Goal: Task Accomplishment & Management: Manage account settings

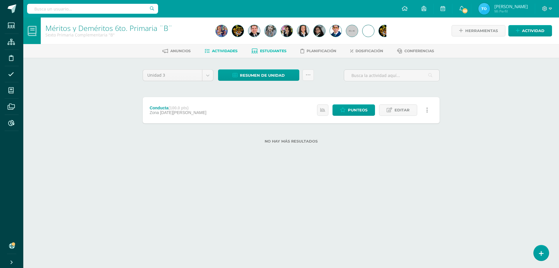
click at [273, 52] on span "Estudiantes" at bounding box center [273, 51] width 27 height 4
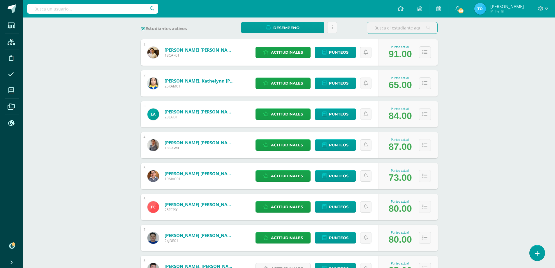
scroll to position [117, 0]
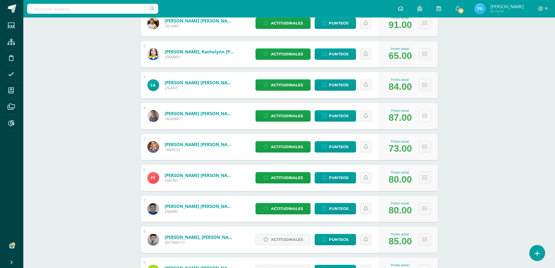
click at [423, 115] on icon at bounding box center [424, 115] width 5 height 5
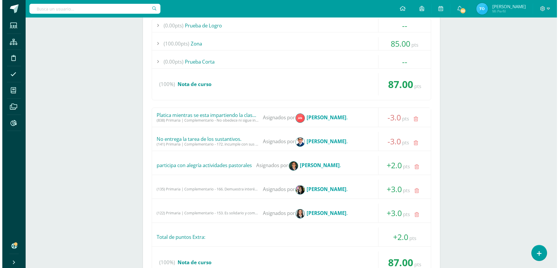
scroll to position [379, 0]
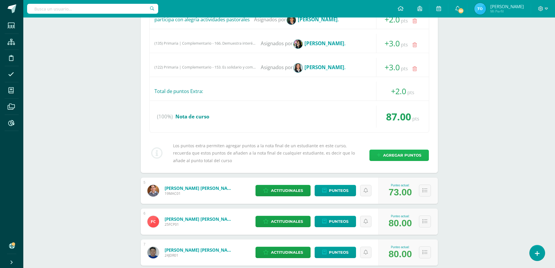
click at [395, 156] on span "Agregar puntos" at bounding box center [402, 155] width 38 height 11
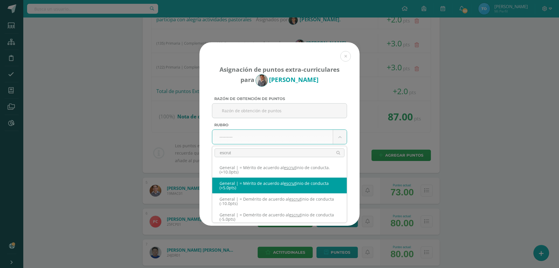
type input "escrut"
select select "331"
type input "5"
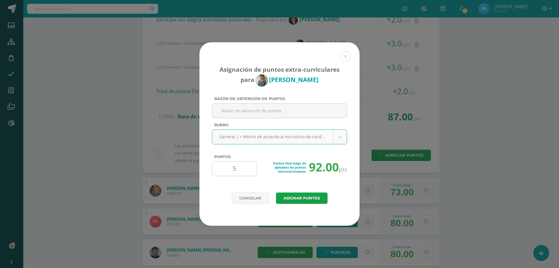
click at [239, 172] on input "5" at bounding box center [235, 168] width 40 height 14
click at [237, 171] on input "5" at bounding box center [235, 168] width 40 height 14
click at [237, 167] on input "5" at bounding box center [235, 168] width 40 height 14
type input "3"
click at [309, 193] on button "Asignar puntos" at bounding box center [302, 197] width 52 height 11
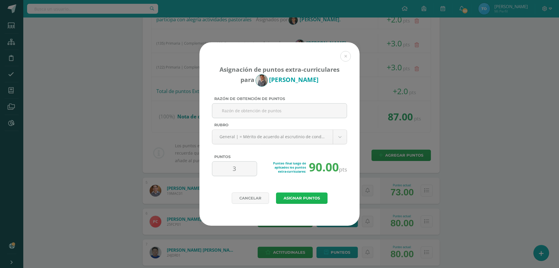
click at [309, 195] on button "Asignar puntos" at bounding box center [302, 197] width 52 height 11
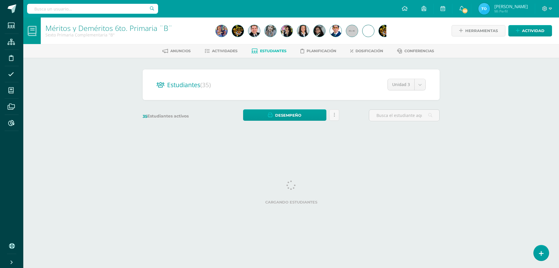
click at [430, 138] on html "La asignación de punteos extra fue registrada con éxito La asignación de punteo…" at bounding box center [279, 69] width 559 height 138
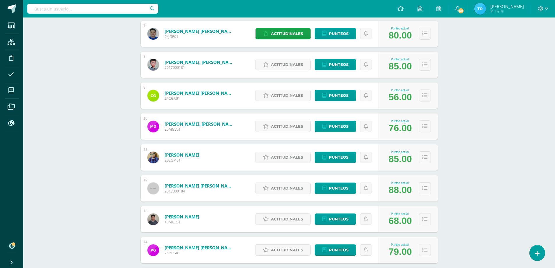
scroll to position [233, 0]
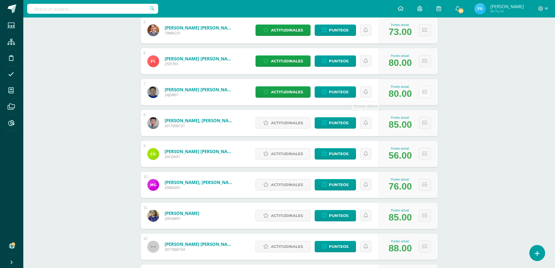
click at [427, 94] on icon at bounding box center [424, 91] width 5 height 5
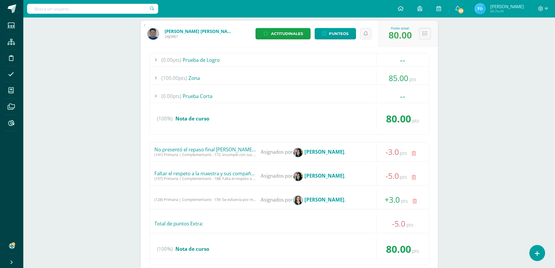
scroll to position [408, 0]
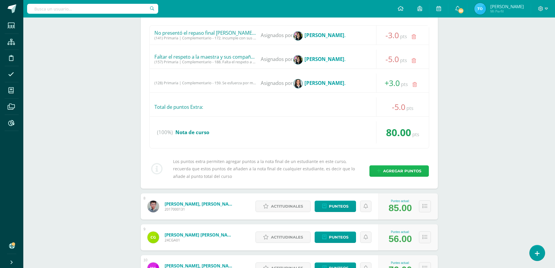
click at [387, 172] on span "Agregar puntos" at bounding box center [402, 170] width 38 height 11
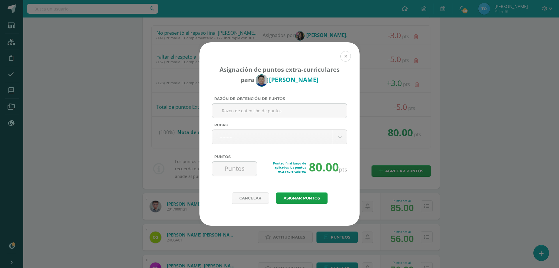
click at [343, 60] on button at bounding box center [346, 56] width 10 height 10
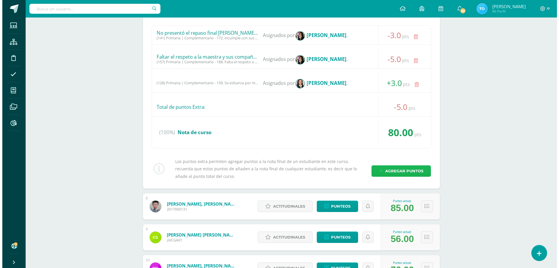
scroll to position [379, 0]
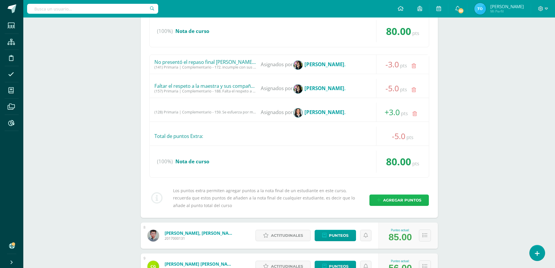
click at [394, 198] on span "Agregar puntos" at bounding box center [402, 200] width 38 height 11
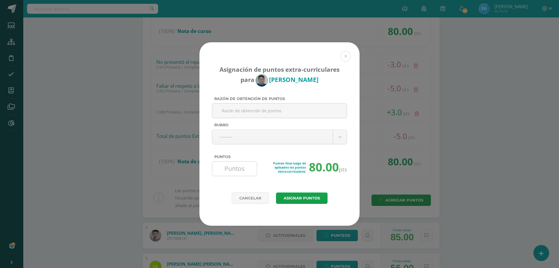
click at [243, 165] on input "Puntos" at bounding box center [235, 168] width 40 height 14
type input "5"
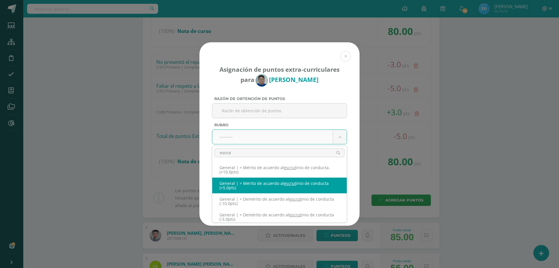
type input "escrut"
select select "331"
type input "5"
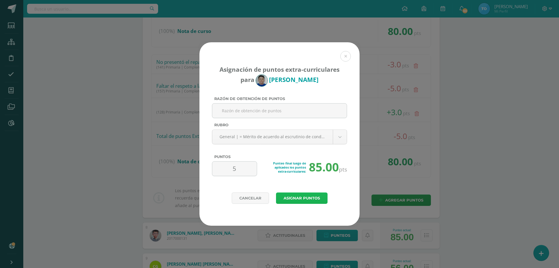
click at [295, 196] on button "Asignar puntos" at bounding box center [302, 197] width 52 height 11
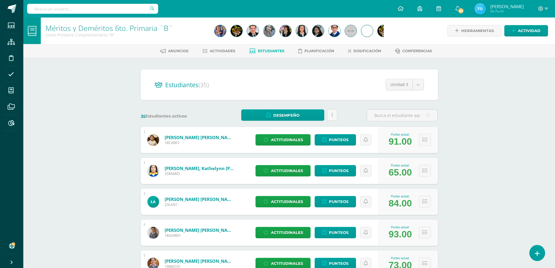
click at [470, 212] on div "Méritos y Deméritos 6to. Primaria ¨B¨ Sexto Primaria Complementaria "B" Herrami…" at bounding box center [289, 242] width 532 height 450
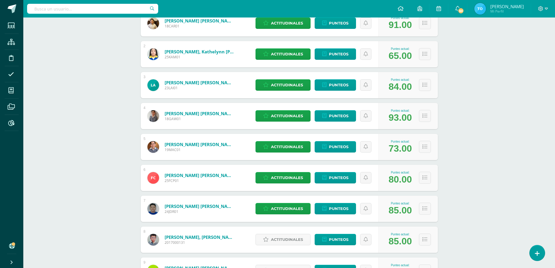
scroll to position [200, 0]
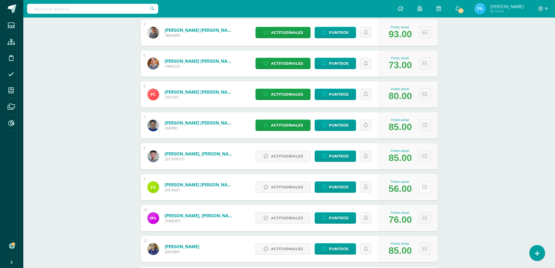
click at [423, 188] on icon at bounding box center [424, 186] width 5 height 5
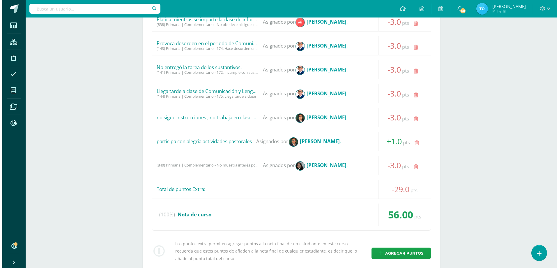
scroll to position [666, 0]
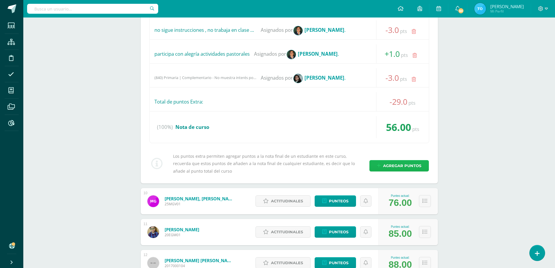
click at [387, 166] on span "Agregar puntos" at bounding box center [402, 165] width 38 height 11
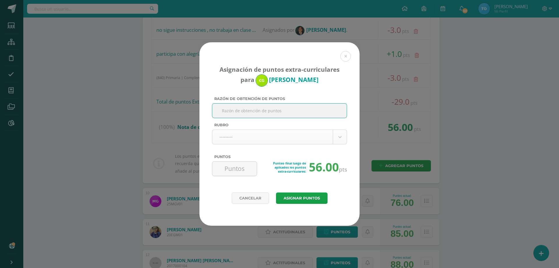
click at [232, 132] on body "Asignación de puntos extra-curriculares para Cristian García Razón de obtención…" at bounding box center [279, 179] width 559 height 1691
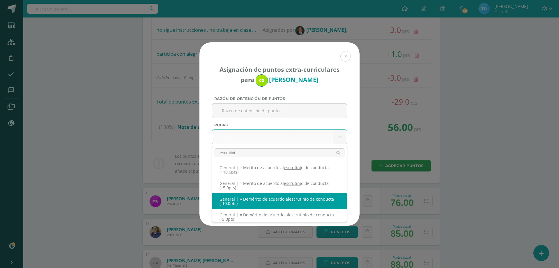
scroll to position [5, 0]
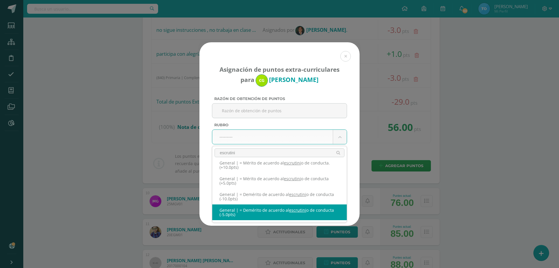
type input "escrutini"
select select "329"
type input "-5"
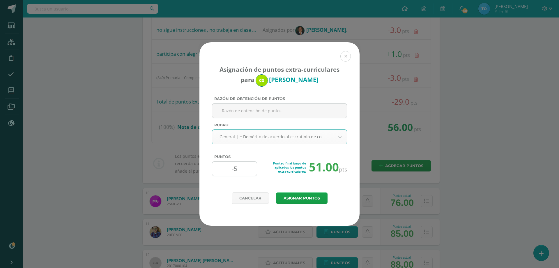
click at [244, 166] on input "-5" at bounding box center [235, 168] width 40 height 14
type input "-6"
click at [288, 198] on button "Asignar puntos" at bounding box center [302, 197] width 52 height 11
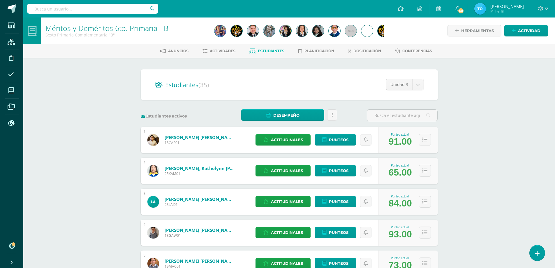
click at [475, 182] on div "Méritos y Deméritos 6to. Primaria ¨B¨ Sexto Primaria Complementaria "B" Herrami…" at bounding box center [289, 242] width 532 height 450
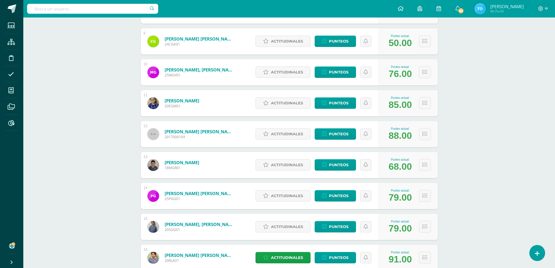
scroll to position [404, 0]
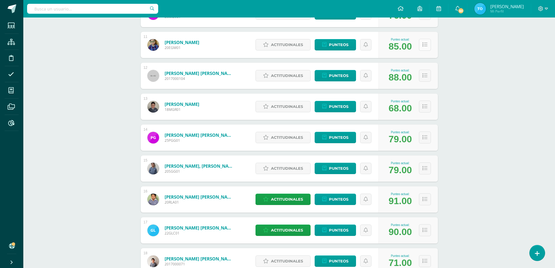
click at [424, 42] on icon at bounding box center [424, 44] width 5 height 5
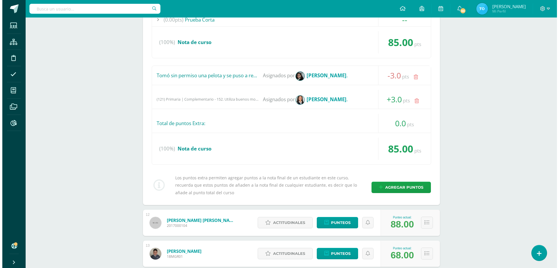
scroll to position [520, 0]
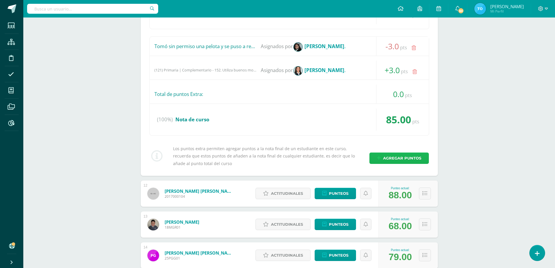
click at [381, 158] on icon at bounding box center [379, 158] width 4 height 5
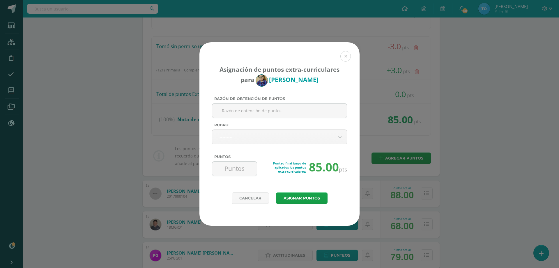
click at [255, 146] on div "Razón de obtención de puntos Rubro --------- --------- Evaluativo Conducta Acti…" at bounding box center [280, 138] width 140 height 84
click at [255, 138] on body "Asignación de puntos extra-curriculares para Eduardo Godoy Razón de obtención d…" at bounding box center [279, 139] width 559 height 1319
click at [255, 138] on body "Asignación de puntos extra-curriculares para Eduardo Godoy Razón de obtención d…" at bounding box center [279, 218] width 559 height 1476
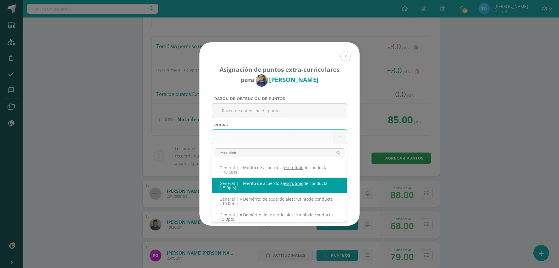
type input "escrutinio"
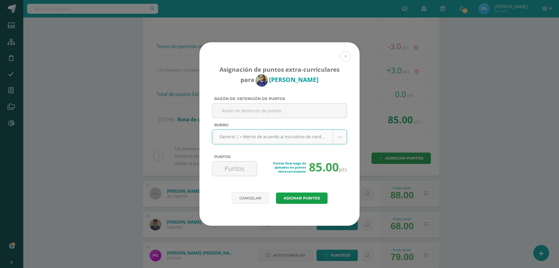
select select "331"
type input "5"
click at [297, 194] on button "Asignar puntos" at bounding box center [302, 197] width 52 height 11
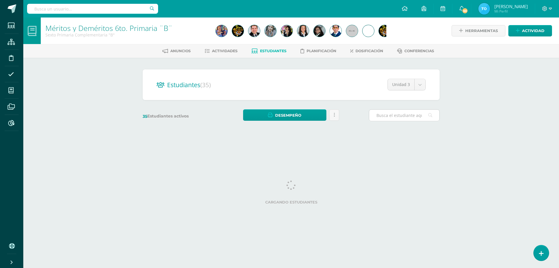
click at [391, 116] on input "text" at bounding box center [404, 115] width 70 height 11
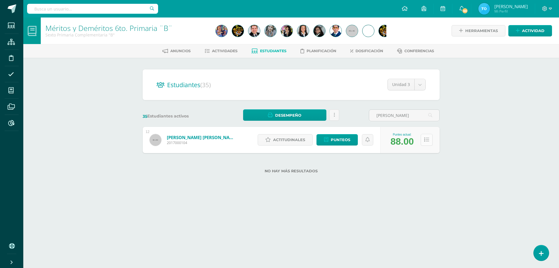
click at [430, 138] on button at bounding box center [427, 140] width 12 height 12
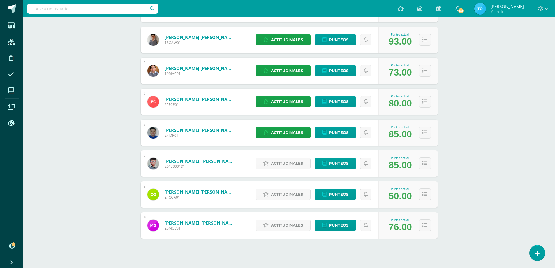
scroll to position [18, 0]
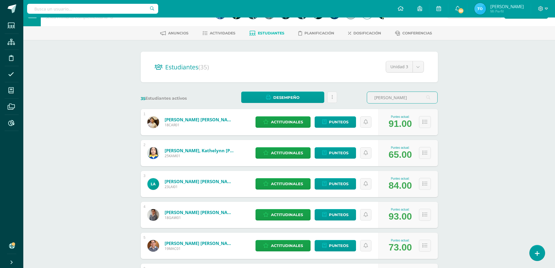
click at [401, 98] on input "[PERSON_NAME]" at bounding box center [402, 97] width 70 height 11
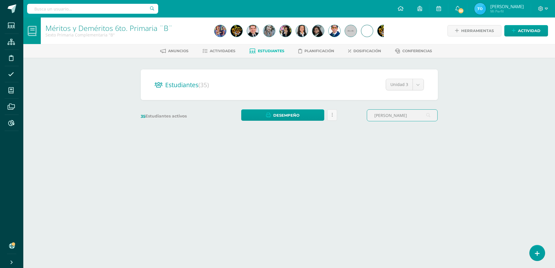
scroll to position [0, 0]
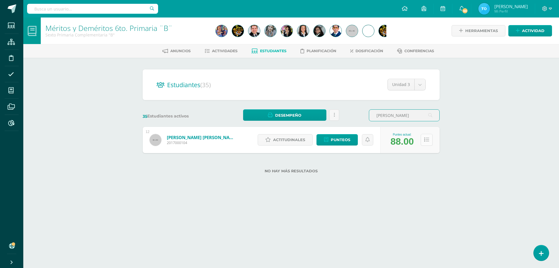
type input "[PERSON_NAME]"
click at [428, 137] on button at bounding box center [427, 140] width 12 height 12
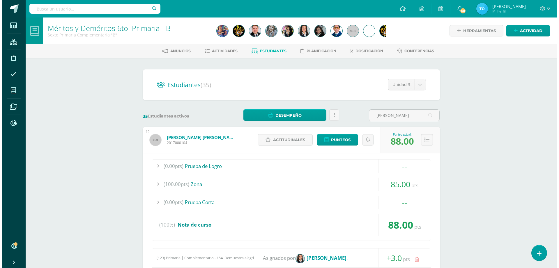
scroll to position [134, 0]
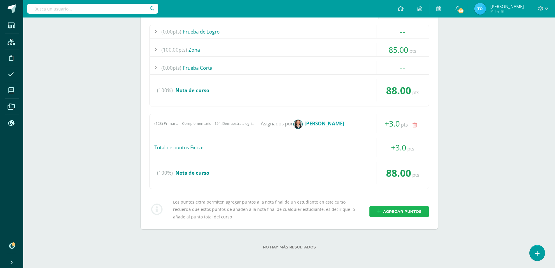
click at [401, 212] on span "Agregar puntos" at bounding box center [402, 211] width 38 height 11
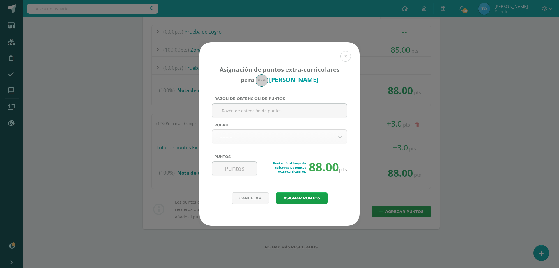
click at [234, 141] on body "Asignación de puntos extra-curriculares para José Gómez Razón de obtención de p…" at bounding box center [279, 67] width 559 height 402
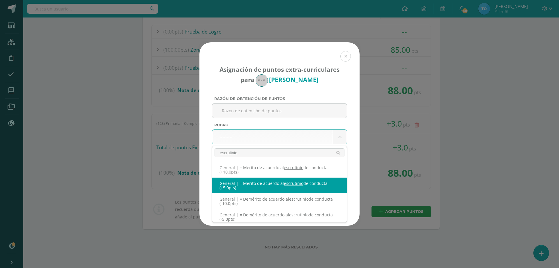
type input "escrutinio"
select select "331"
type input "5"
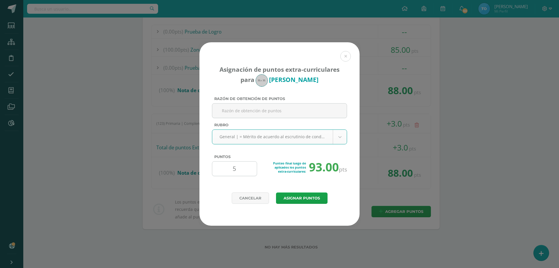
click at [238, 172] on input "5" at bounding box center [235, 168] width 40 height 14
type input "2"
click at [302, 197] on button "Asignar puntos" at bounding box center [302, 197] width 52 height 11
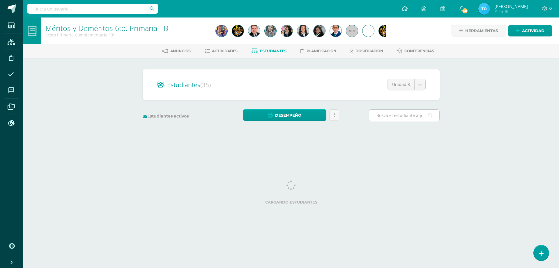
click at [389, 113] on input "text" at bounding box center [404, 115] width 70 height 11
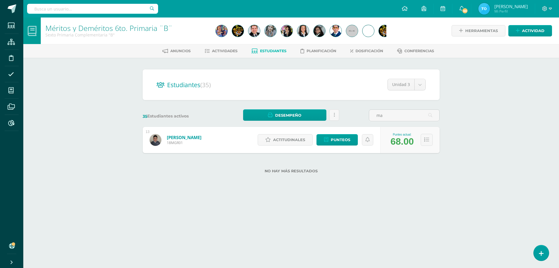
type input "m"
type input "princesa [PERSON_NAME]"
click at [429, 140] on button at bounding box center [427, 140] width 12 height 12
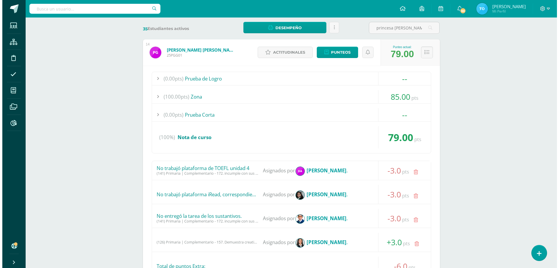
scroll to position [206, 0]
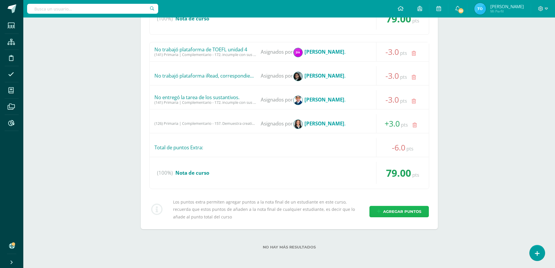
click at [394, 208] on span "Agregar puntos" at bounding box center [402, 211] width 38 height 11
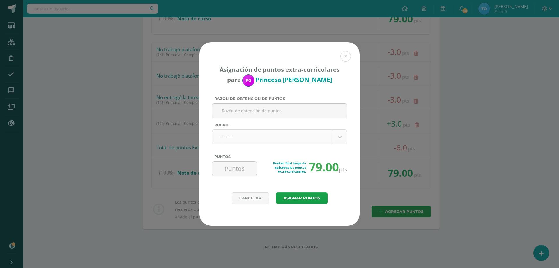
click at [282, 137] on body "Asignación de puntos extra-curriculares para Princesa Guamuch Razón de obtenció…" at bounding box center [279, 31] width 559 height 474
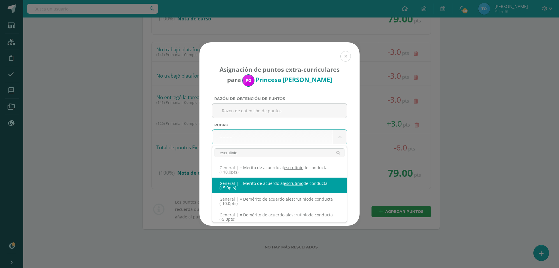
type input "escrutinio"
select select "331"
type input "5"
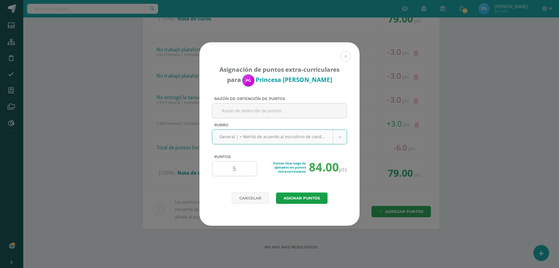
click at [242, 169] on input "5" at bounding box center [235, 168] width 40 height 14
type input "1"
click at [301, 196] on button "Asignar puntos" at bounding box center [302, 197] width 52 height 11
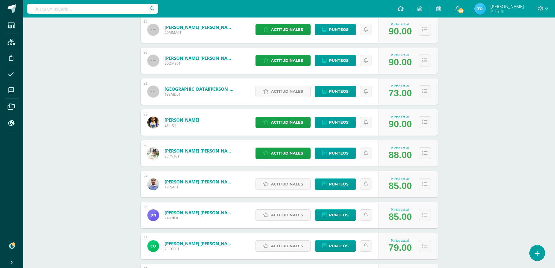
scroll to position [753, 0]
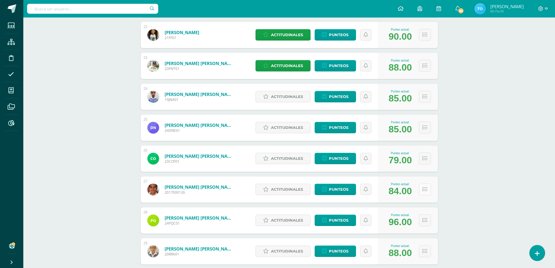
click at [427, 191] on icon at bounding box center [424, 189] width 5 height 5
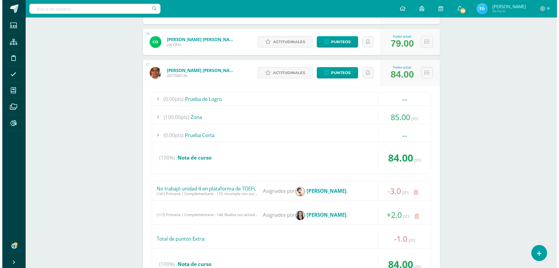
scroll to position [957, 0]
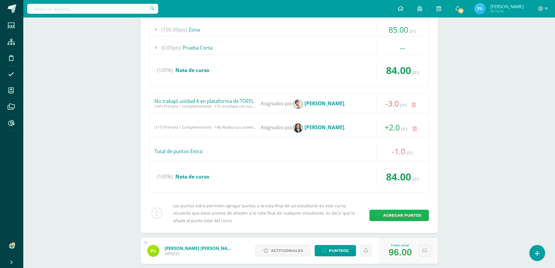
click at [406, 214] on span "Agregar puntos" at bounding box center [402, 215] width 38 height 11
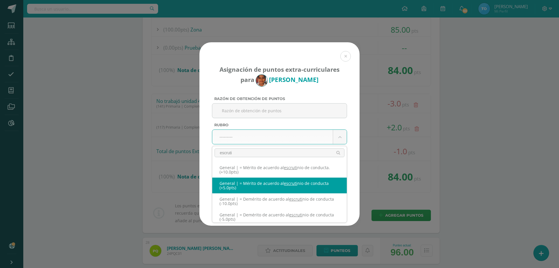
type input "escruti"
select select "331"
type input "5"
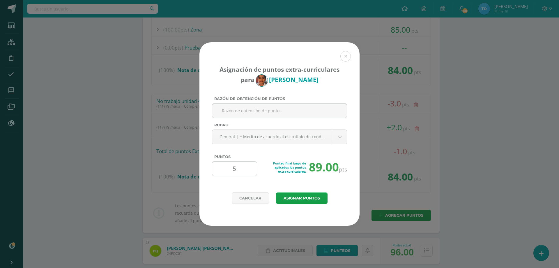
click at [238, 171] on input "5" at bounding box center [235, 168] width 40 height 14
type input "6"
click at [302, 198] on button "Asignar puntos" at bounding box center [302, 197] width 52 height 11
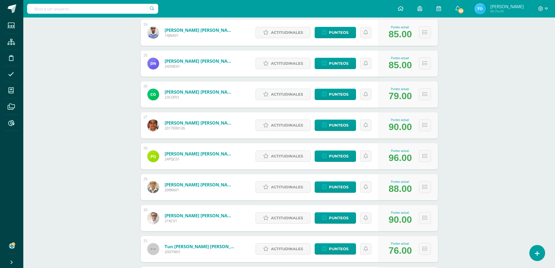
scroll to position [905, 0]
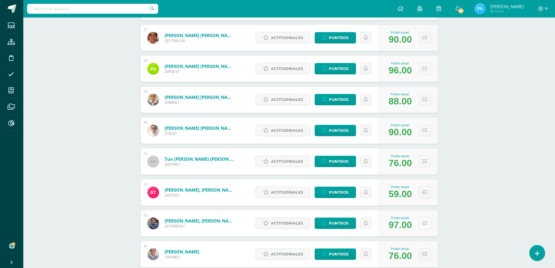
click at [427, 226] on button at bounding box center [425, 223] width 12 height 12
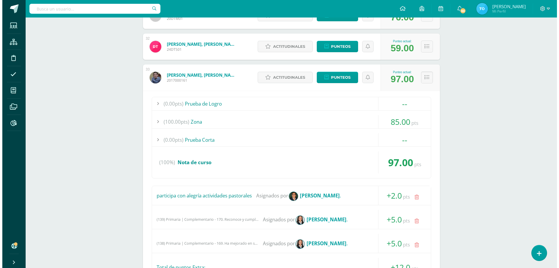
scroll to position [1167, 0]
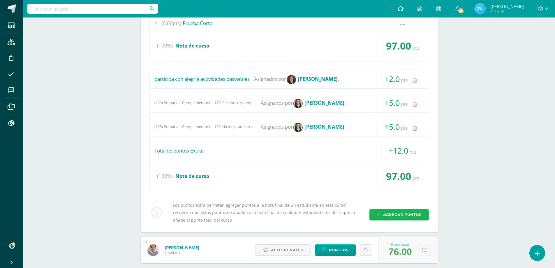
click at [416, 218] on span "Agregar puntos" at bounding box center [402, 214] width 38 height 11
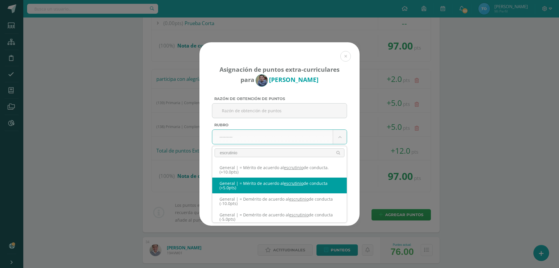
type input "escrutinio"
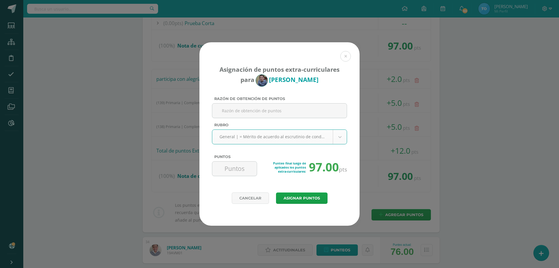
select select "331"
type input "5"
click at [299, 198] on button "Asignar puntos" at bounding box center [302, 197] width 52 height 11
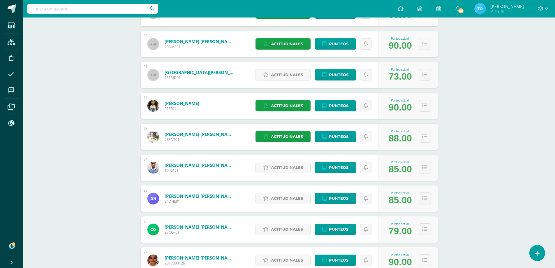
scroll to position [537, 0]
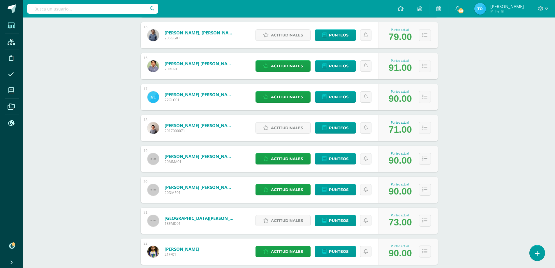
click at [6, 24] on span at bounding box center [11, 25] width 13 height 13
click at [8, 102] on span at bounding box center [11, 106] width 13 height 13
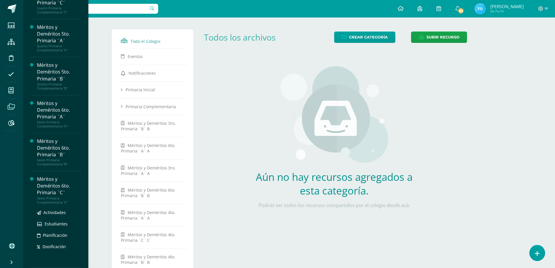
scroll to position [306, 0]
click at [53, 188] on div "Méritos y Deméritos 6to. Primaria ¨C¨" at bounding box center [59, 186] width 44 height 20
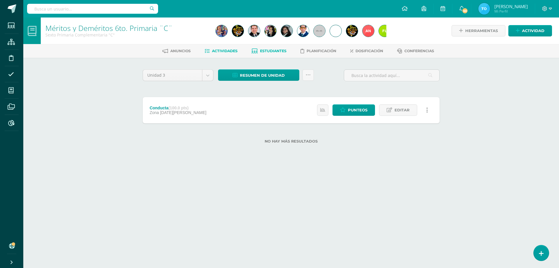
click at [272, 50] on span "Estudiantes" at bounding box center [273, 51] width 27 height 4
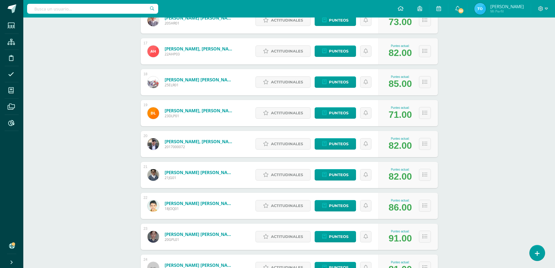
scroll to position [554, 0]
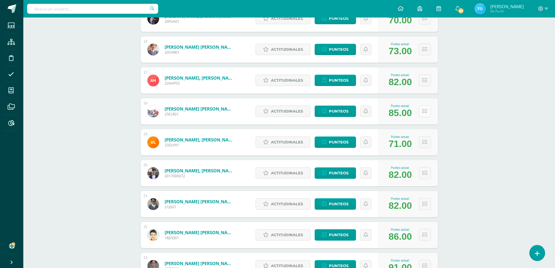
click at [422, 109] on icon at bounding box center [424, 111] width 5 height 5
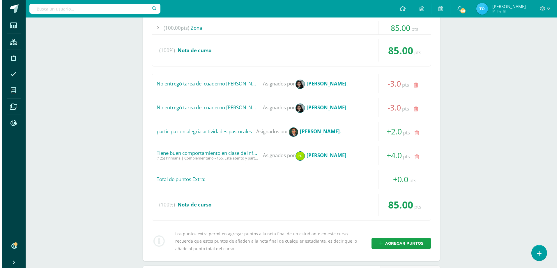
scroll to position [787, 0]
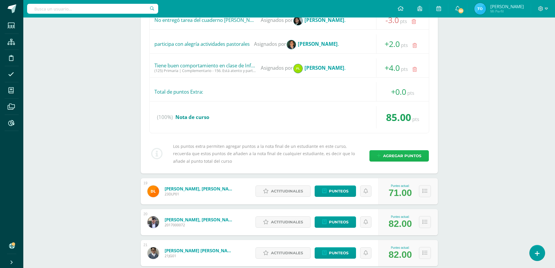
click at [396, 152] on span "Agregar puntos" at bounding box center [402, 155] width 38 height 11
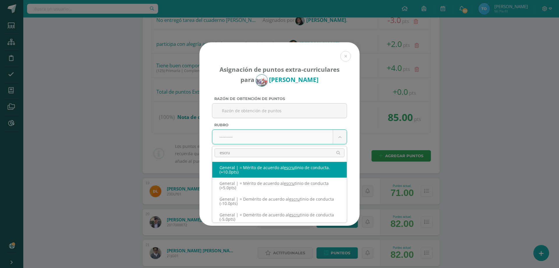
type input "escru"
select select "332"
type input "10"
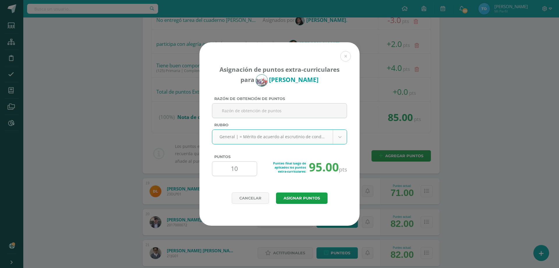
click at [243, 167] on input "10" at bounding box center [235, 168] width 40 height 14
click at [290, 195] on button "Asignar puntos" at bounding box center [302, 197] width 52 height 11
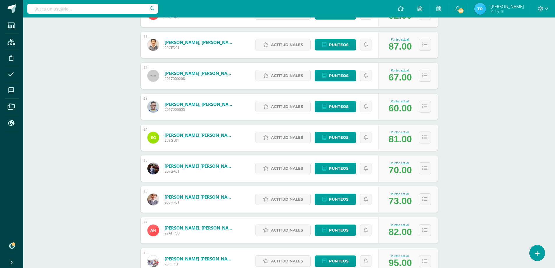
scroll to position [520, 0]
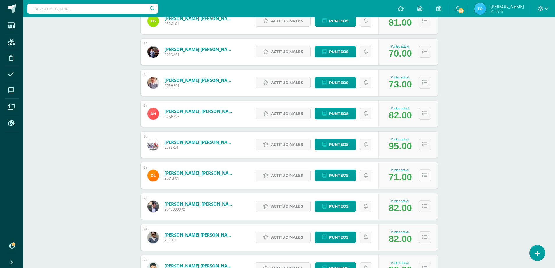
click at [419, 176] on button at bounding box center [425, 175] width 12 height 12
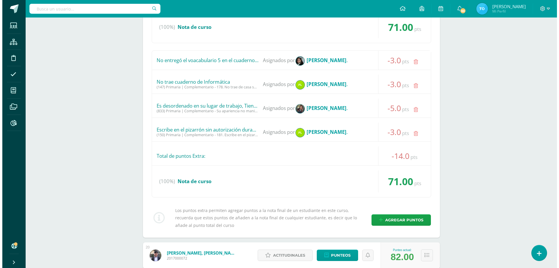
scroll to position [783, 0]
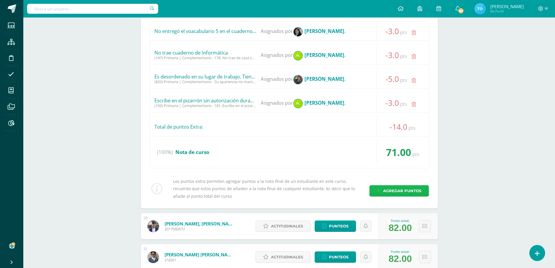
click at [406, 192] on span "Agregar puntos" at bounding box center [402, 190] width 38 height 11
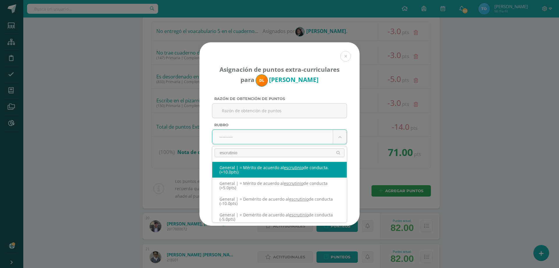
scroll to position [2, 0]
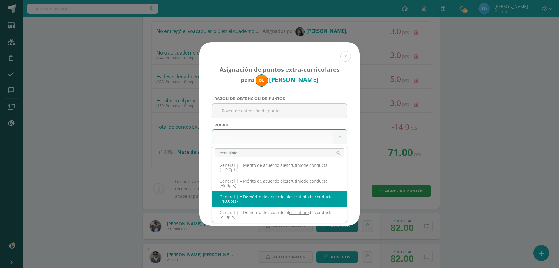
type input "escrutinio"
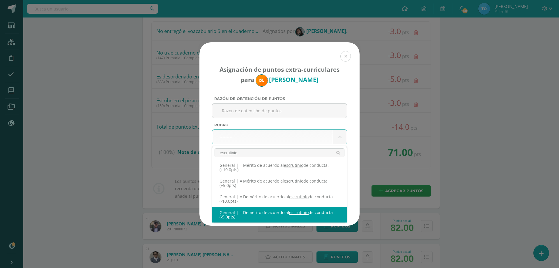
select select "329"
type input "-5"
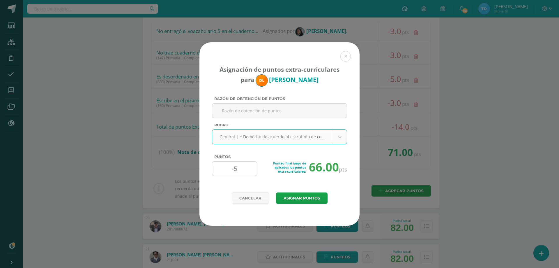
click at [242, 167] on input "-5" at bounding box center [235, 168] width 40 height 14
type input "-1"
click at [303, 200] on button "Asignar puntos" at bounding box center [302, 197] width 52 height 11
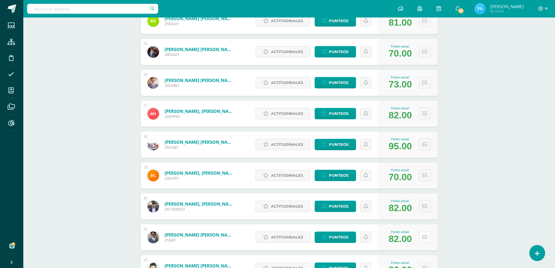
scroll to position [549, 0]
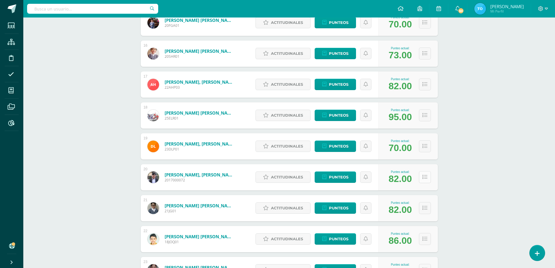
click at [425, 179] on icon at bounding box center [424, 177] width 5 height 5
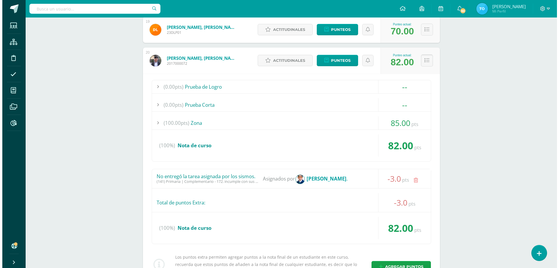
scroll to position [695, 0]
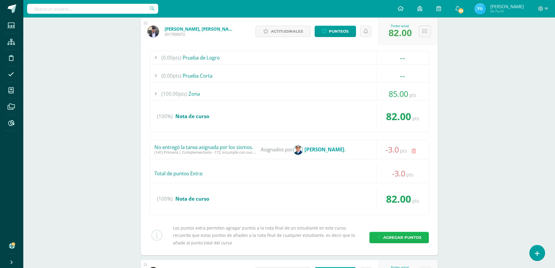
click at [394, 235] on span "Agregar puntos" at bounding box center [402, 237] width 38 height 11
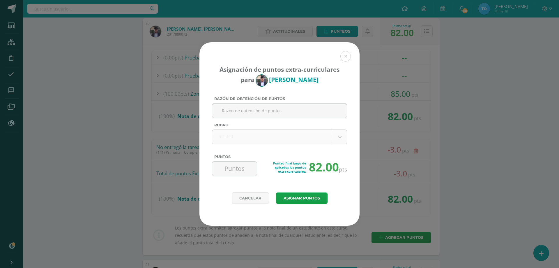
click at [237, 134] on body "Asignación de puntos extra-curriculares para Rodrigo Mancilla Razón de obtenció…" at bounding box center [279, 46] width 559 height 1483
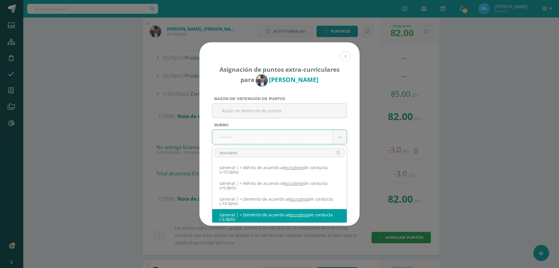
scroll to position [2, 0]
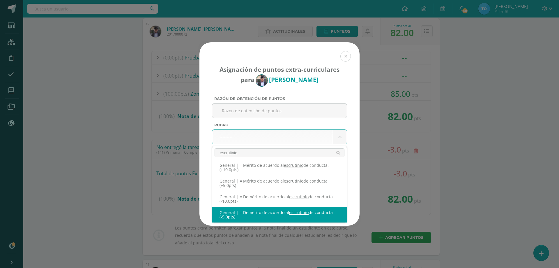
type input "escrutinio"
select select "329"
type input "-5"
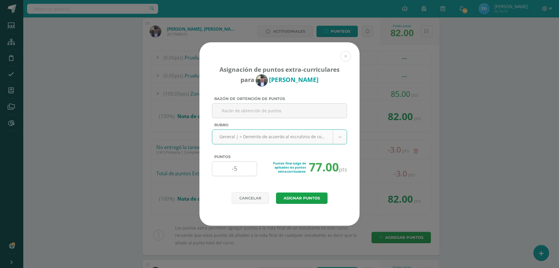
click at [241, 167] on input "-5" at bounding box center [235, 168] width 40 height 14
type input "-2"
click at [296, 197] on button "Asignar puntos" at bounding box center [302, 197] width 52 height 11
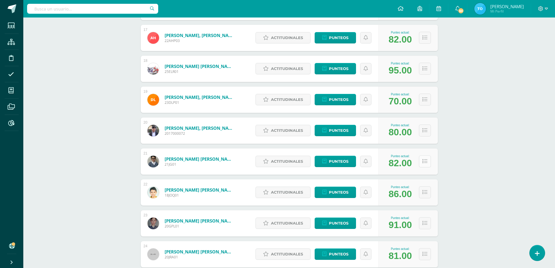
scroll to position [625, 0]
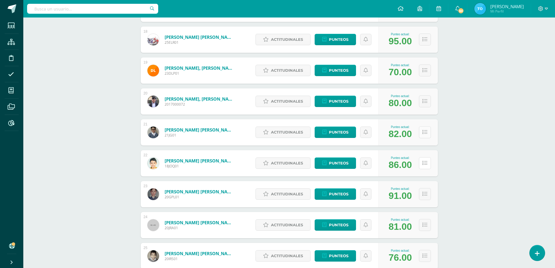
click at [424, 163] on icon at bounding box center [424, 163] width 5 height 5
click at [482, 114] on div "Méritos y Deméritos 6to. Primaria ¨C¨ Sexto Primaria Complementaria "C" Herrami…" at bounding box center [289, 19] width 532 height 1255
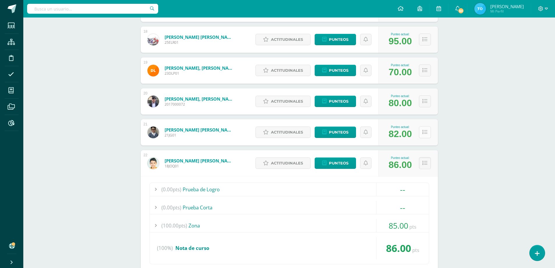
click at [427, 132] on icon at bounding box center [424, 132] width 5 height 5
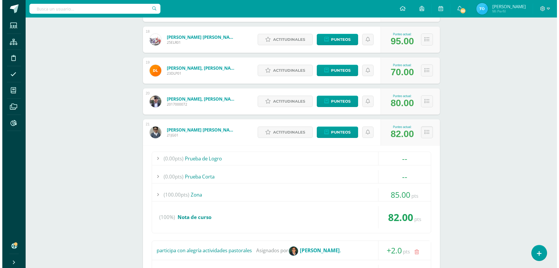
scroll to position [771, 0]
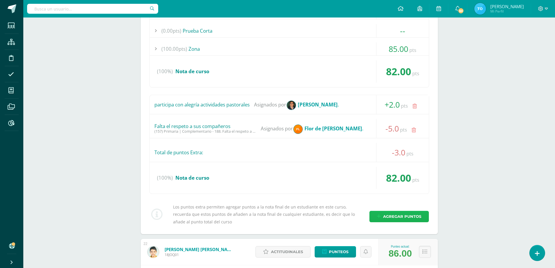
click at [402, 217] on span "Agregar puntos" at bounding box center [402, 216] width 38 height 11
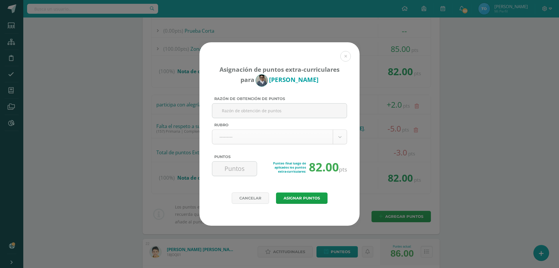
click at [263, 132] on body "Asignación de puntos extra-curriculares para José Muñoz Razón de obtención de p…" at bounding box center [279, 111] width 559 height 1765
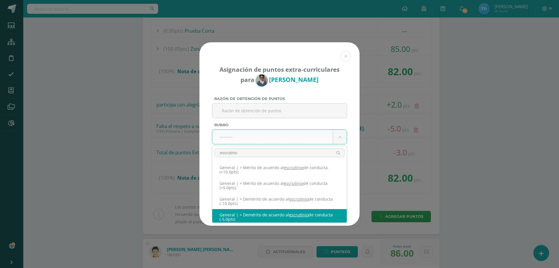
scroll to position [2, 0]
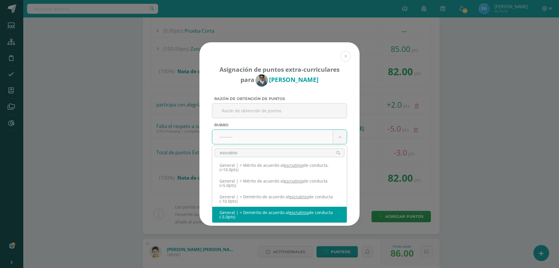
type input "escrutinio"
select select "329"
type input "-5"
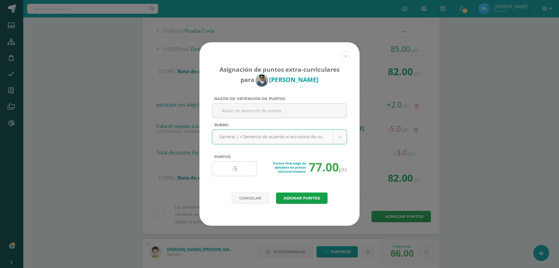
click at [241, 174] on input "-5" at bounding box center [235, 168] width 40 height 14
type input "-2"
click at [308, 203] on button "Asignar puntos" at bounding box center [302, 197] width 52 height 11
click at [308, 200] on button "Asignar puntos" at bounding box center [302, 197] width 52 height 11
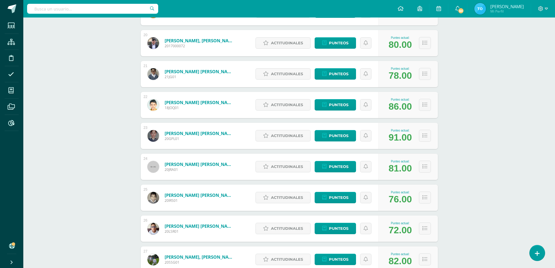
scroll to position [742, 0]
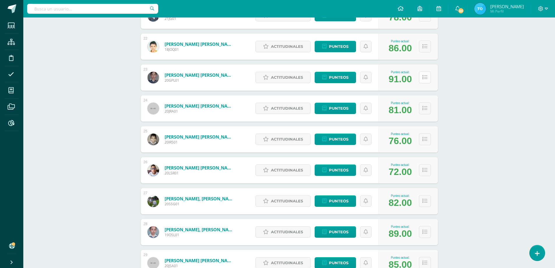
click at [423, 79] on icon at bounding box center [424, 77] width 5 height 5
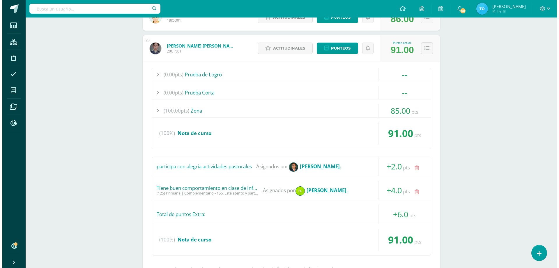
scroll to position [858, 0]
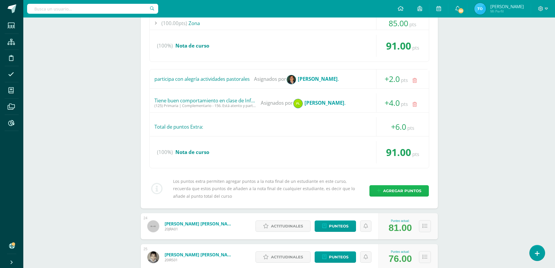
click at [399, 193] on span "Agregar puntos" at bounding box center [402, 190] width 38 height 11
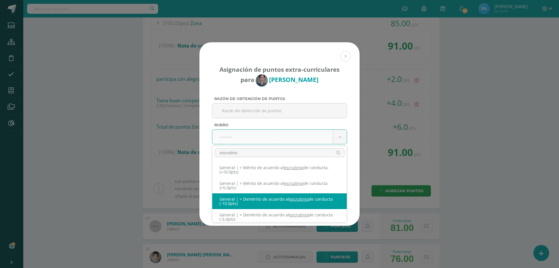
scroll to position [2, 0]
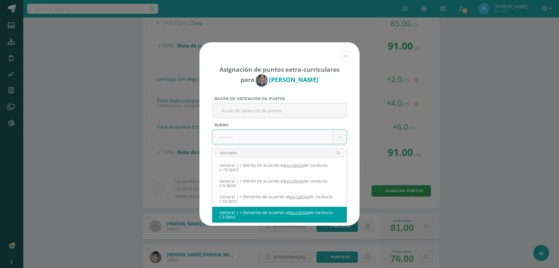
type input "escrutinio"
select select "329"
type input "-5"
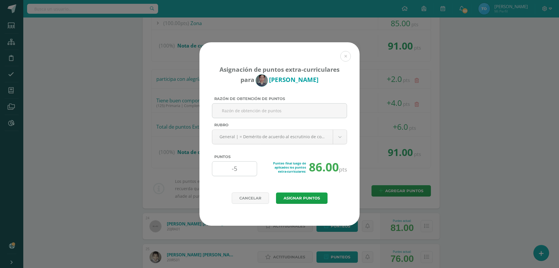
click at [238, 164] on input "-5" at bounding box center [235, 168] width 40 height 14
type input "-4"
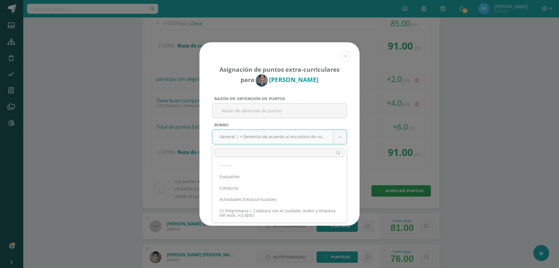
scroll to position [5379, 0]
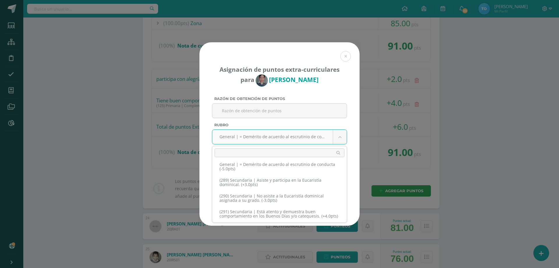
select select "331"
type input "5"
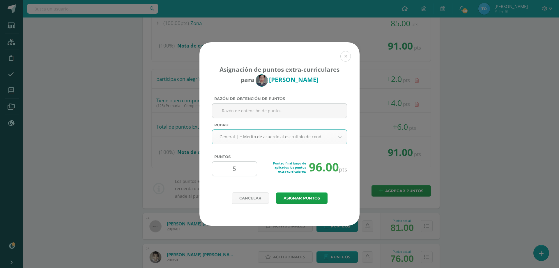
click at [240, 169] on input "5" at bounding box center [235, 168] width 40 height 14
type input "4"
click at [299, 194] on button "Asignar puntos" at bounding box center [302, 197] width 52 height 11
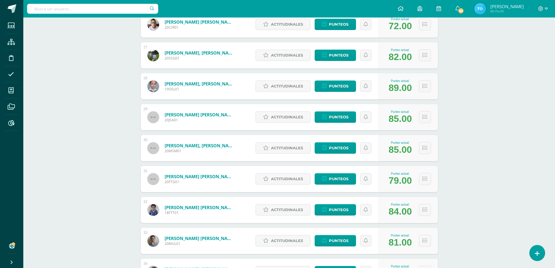
scroll to position [858, 0]
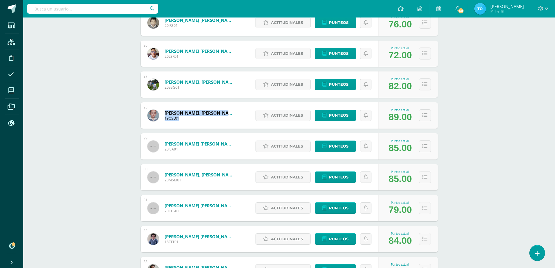
drag, startPoint x: 220, startPoint y: 117, endPoint x: 161, endPoint y: 113, distance: 59.6
click at [160, 114] on div "[PERSON_NAME], [PERSON_NAME] 19OSL01" at bounding box center [191, 115] width 101 height 26
click at [424, 117] on icon at bounding box center [424, 115] width 5 height 5
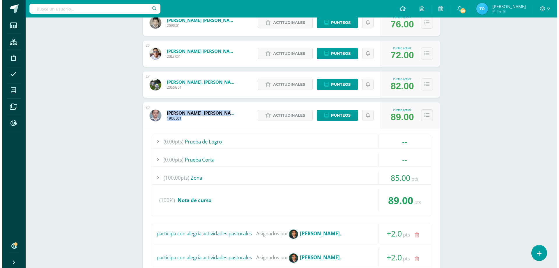
scroll to position [946, 0]
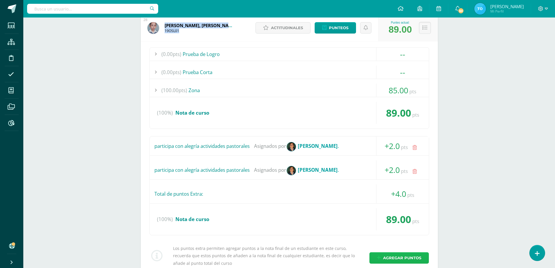
click at [408, 254] on span "Agregar puntos" at bounding box center [402, 257] width 38 height 11
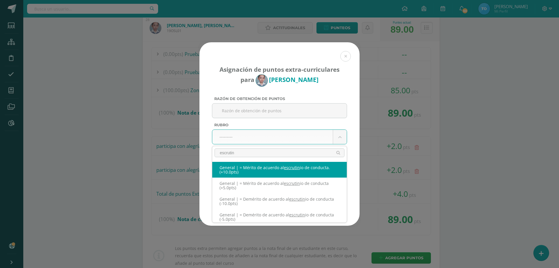
type input "escrutini"
select select "332"
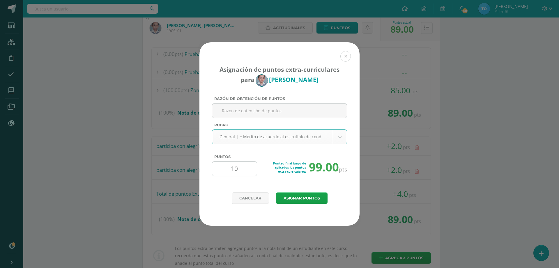
click at [241, 171] on input "10" at bounding box center [235, 168] width 40 height 14
type input "1"
type input "6"
click at [290, 193] on button "Asignar puntos" at bounding box center [302, 197] width 52 height 11
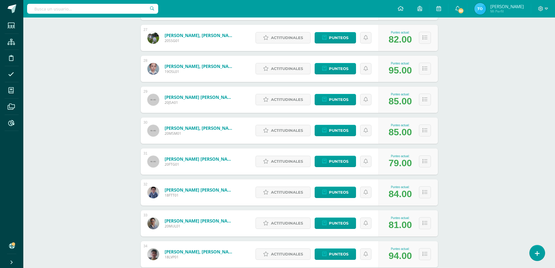
scroll to position [934, 0]
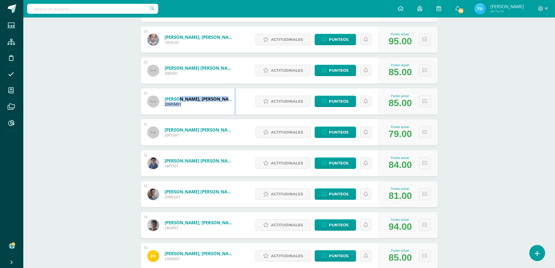
drag, startPoint x: 237, startPoint y: 102, endPoint x: 179, endPoint y: 98, distance: 58.1
click at [179, 98] on div "[PERSON_NAME], [PERSON_NAME] 20MSM01" at bounding box center [191, 101] width 101 height 26
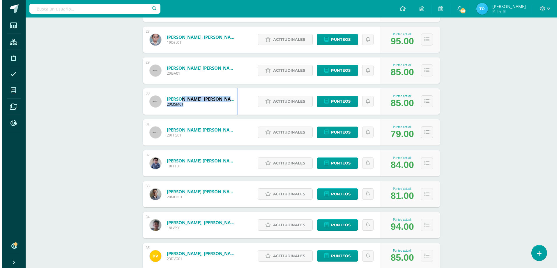
scroll to position [992, 0]
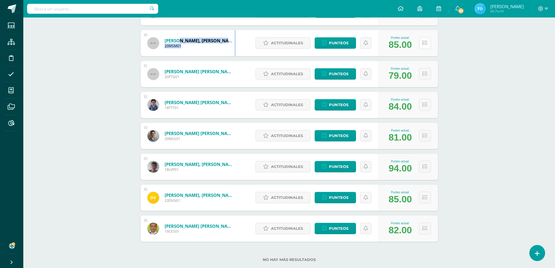
click at [420, 42] on button at bounding box center [425, 43] width 12 height 12
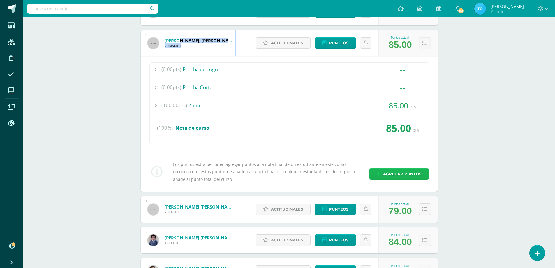
click at [401, 169] on span "Agregar puntos" at bounding box center [402, 173] width 38 height 11
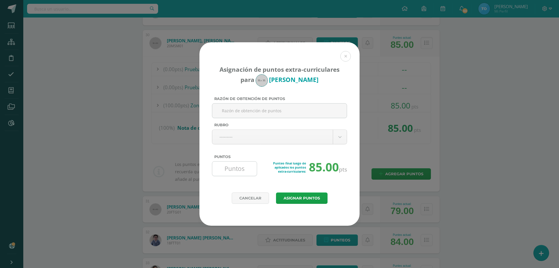
click at [243, 170] on input "Puntos" at bounding box center [235, 168] width 40 height 14
type input "5"
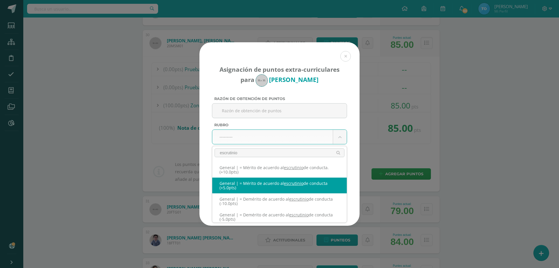
type input "escrutinio"
select select "331"
type input "5"
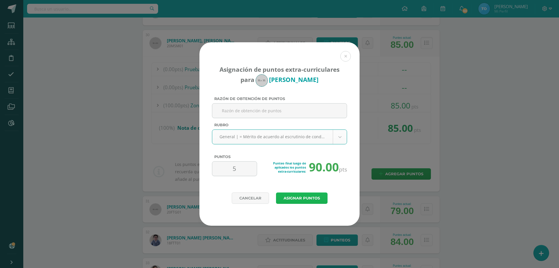
click at [289, 197] on button "Asignar puntos" at bounding box center [302, 197] width 52 height 11
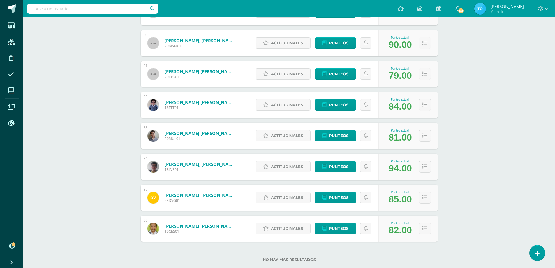
scroll to position [1005, 0]
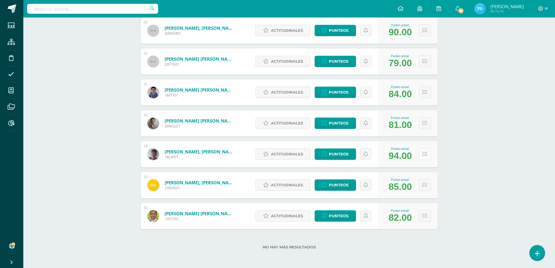
click at [428, 152] on button at bounding box center [425, 154] width 12 height 12
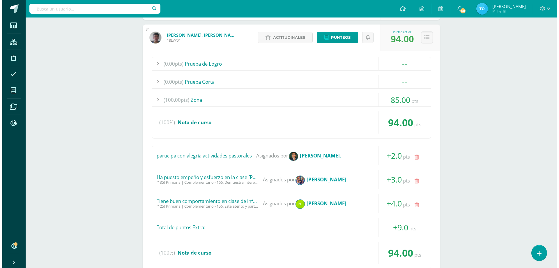
scroll to position [1209, 0]
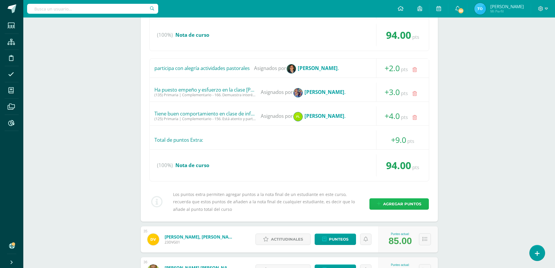
click at [390, 202] on span "Agregar puntos" at bounding box center [402, 203] width 38 height 11
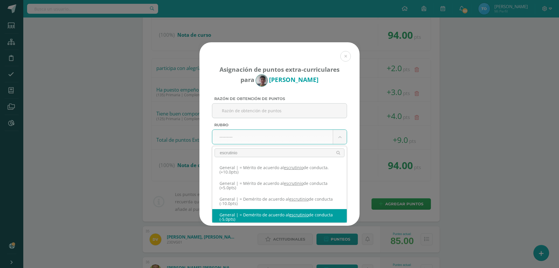
scroll to position [2, 0]
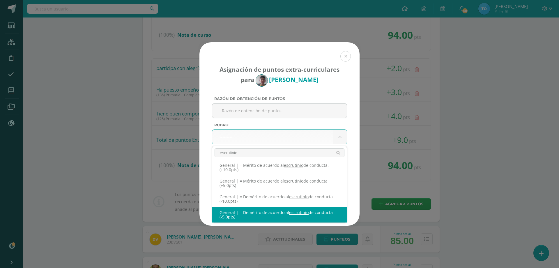
type input "escrutinio"
select select "329"
type input "-5"
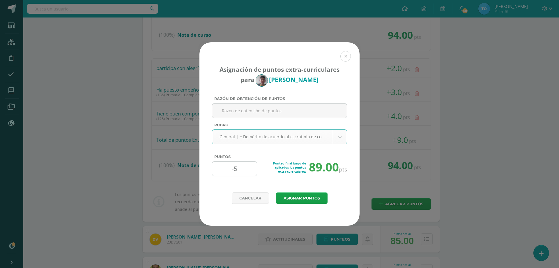
click at [241, 171] on input "-5" at bounding box center [235, 168] width 40 height 14
type input "-4"
click at [300, 200] on button "Asignar puntos" at bounding box center [302, 197] width 52 height 11
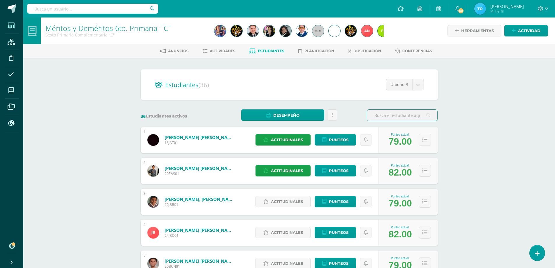
click at [11, 26] on icon at bounding box center [11, 26] width 7 height 6
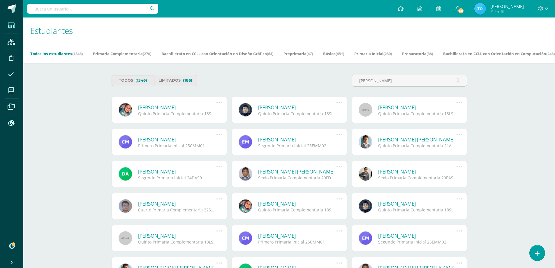
type input "[PERSON_NAME]"
click at [161, 107] on link "[PERSON_NAME]" at bounding box center [177, 107] width 78 height 7
